Goal: Find specific page/section: Find specific page/section

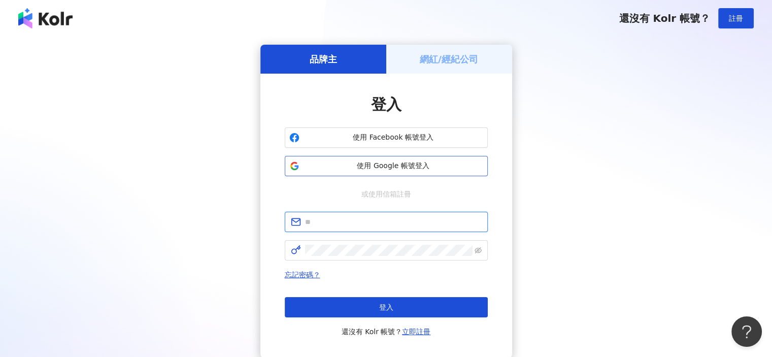
type input "**********"
click at [440, 169] on span "使用 Google 帳號登入" at bounding box center [394, 166] width 180 height 10
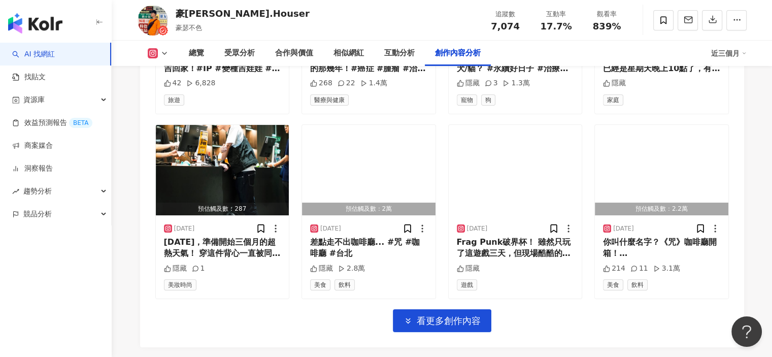
scroll to position [3621, 0]
